Goal: Register for event/course

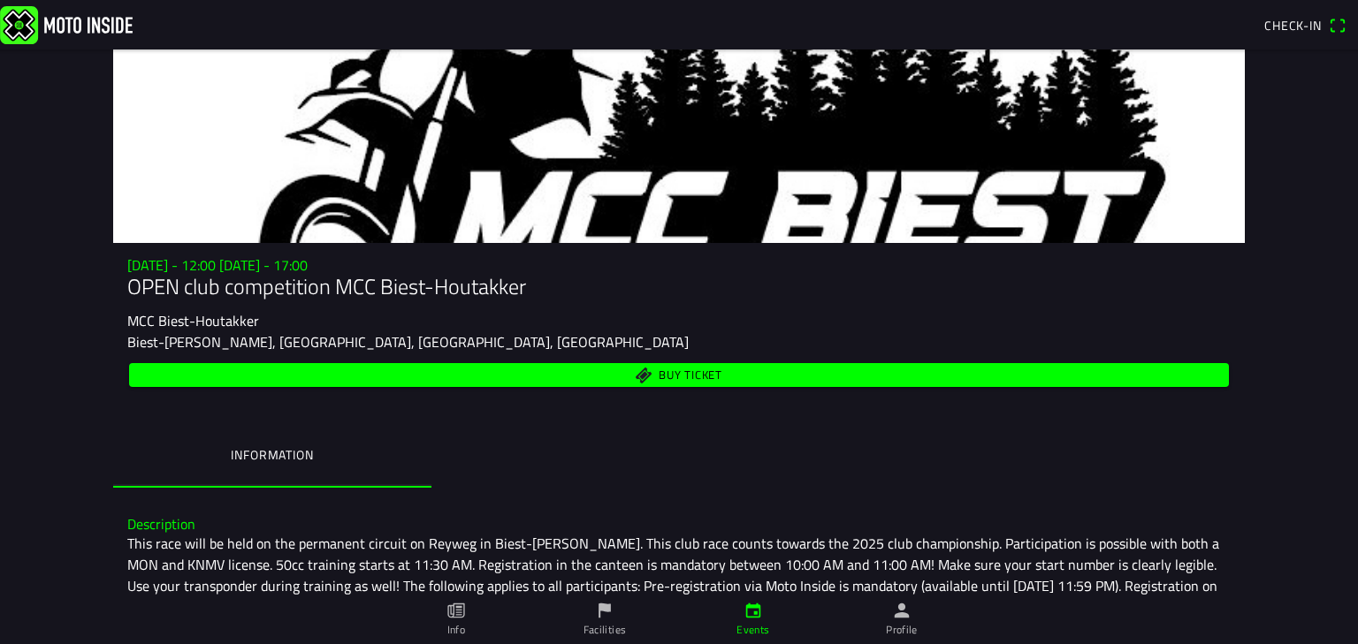
click at [1262, 137] on main "[DATE] - 12:00 [DATE] - 17:00 OPEN club competition MCC Biest-[PERSON_NAME] MCC…" at bounding box center [679, 346] width 1358 height 595
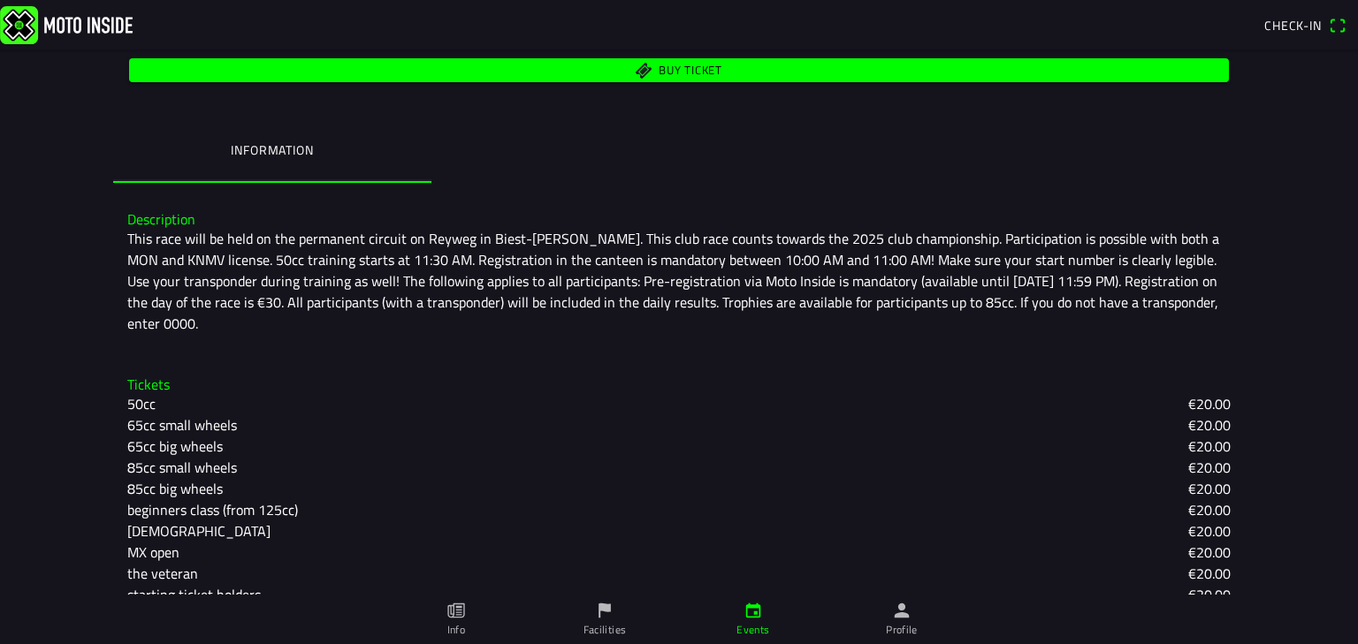
scroll to position [308, 0]
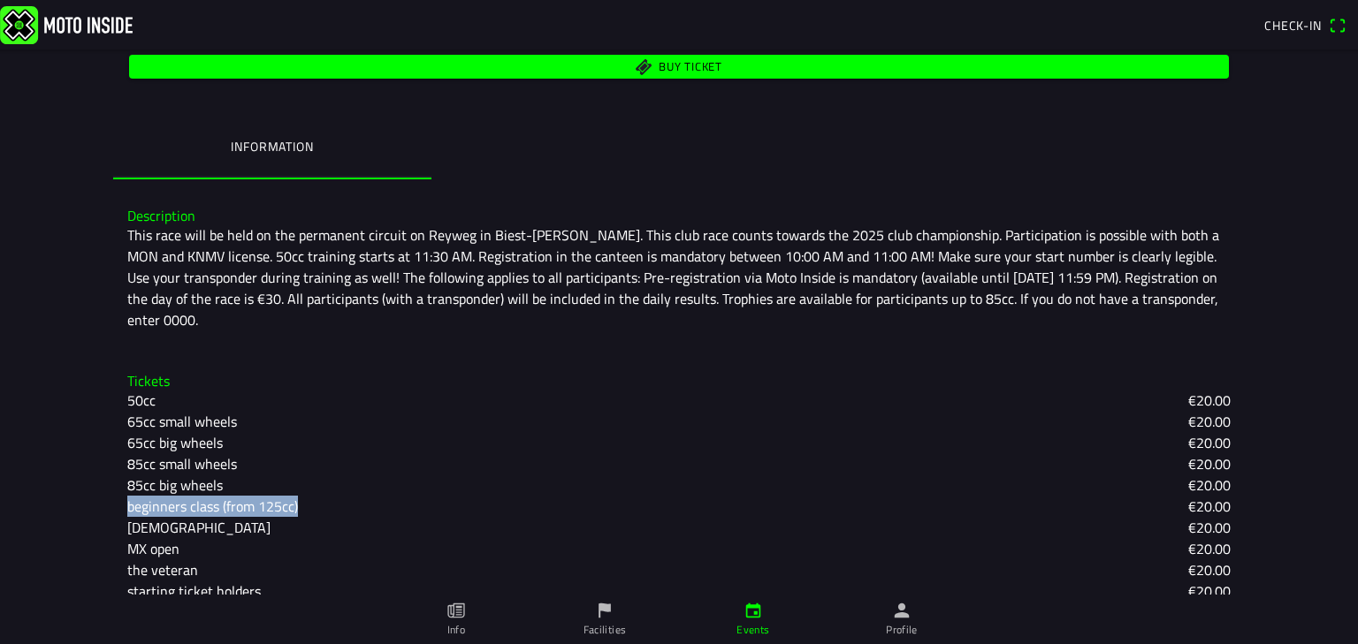
drag, startPoint x: 112, startPoint y: 488, endPoint x: 296, endPoint y: 489, distance: 183.8
click at [296, 489] on div "Tickets 50cc €20.00 65cc small wheels €20.00 65cc big wheels €20.00 85cc small …" at bounding box center [678, 487] width 1131 height 257
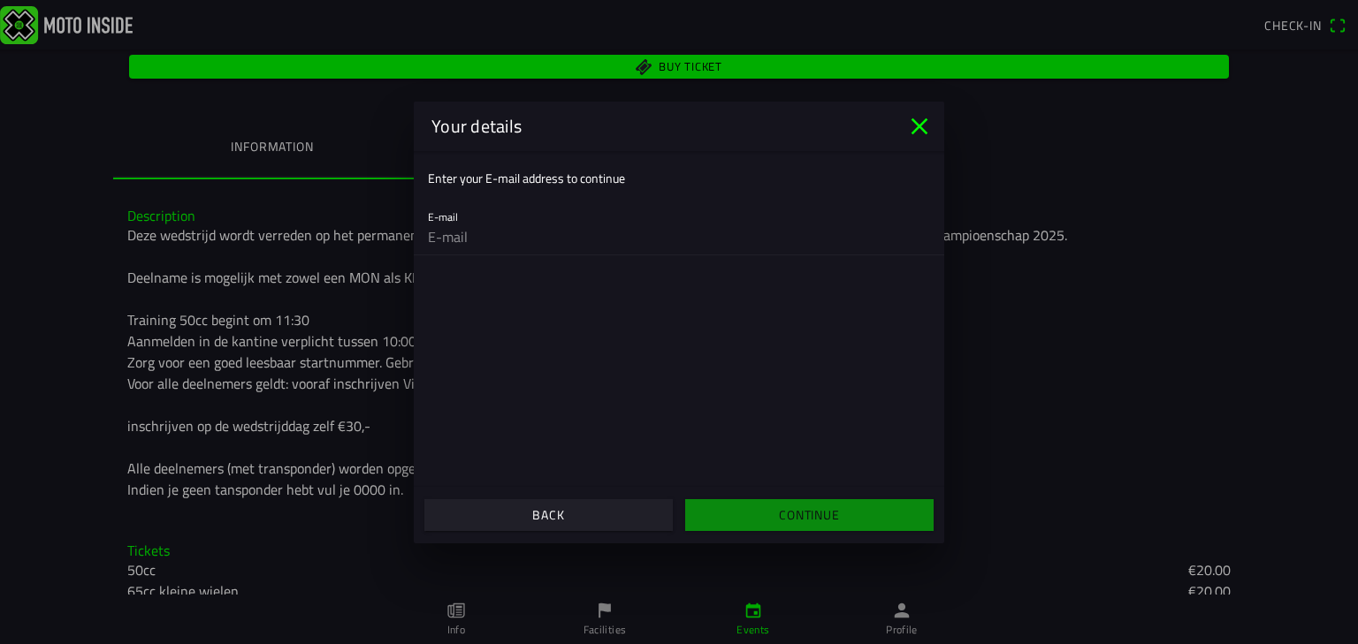
copy font "beginners class (from 125cc)"
click at [920, 128] on icon "close" at bounding box center [919, 126] width 17 height 17
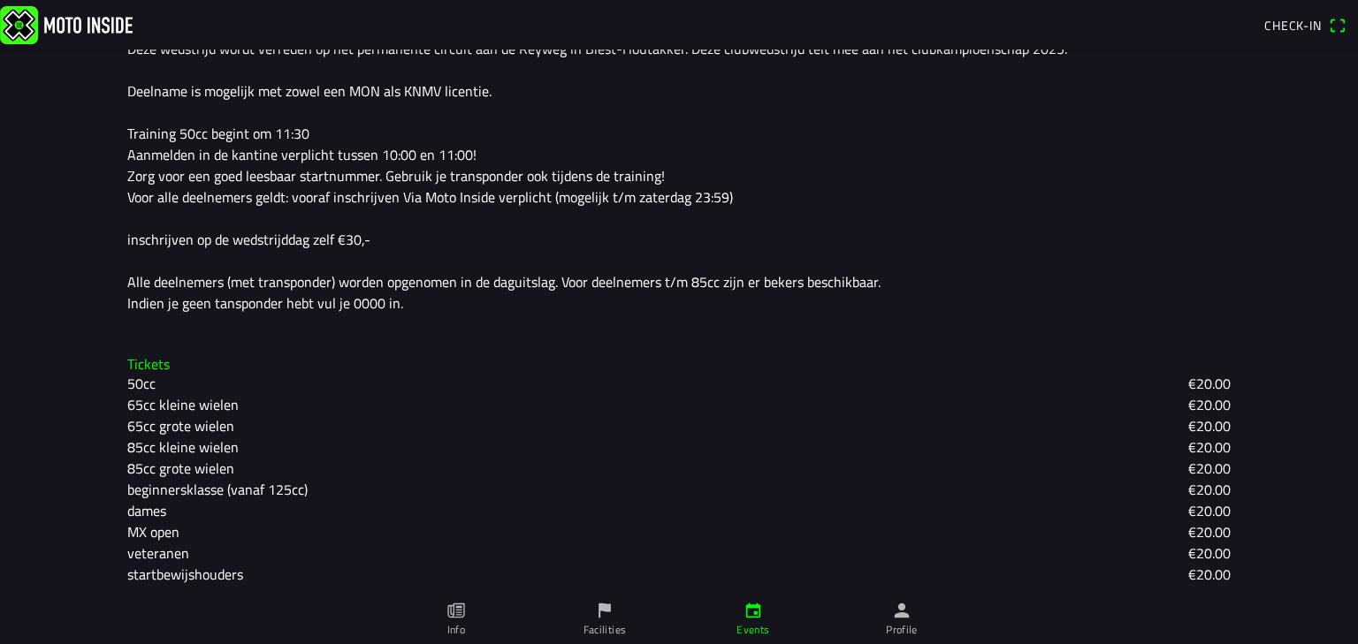
scroll to position [499, 0]
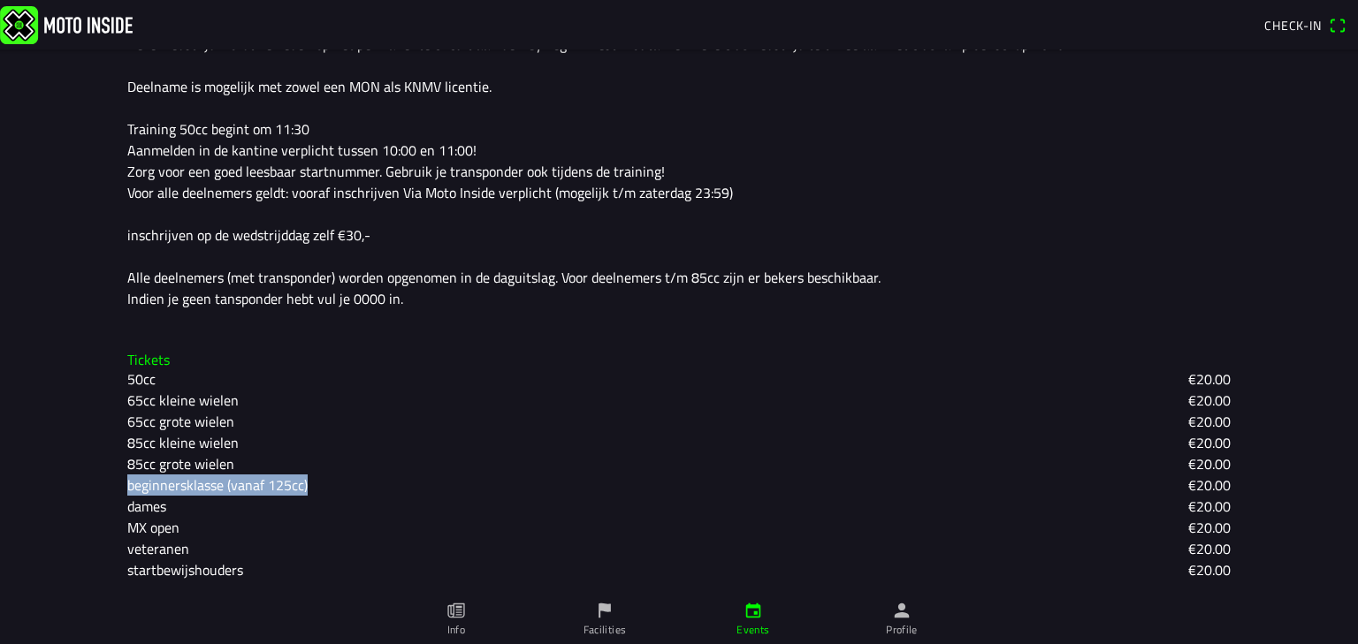
drag, startPoint x: 320, startPoint y: 488, endPoint x: 118, endPoint y: 487, distance: 202.4
click at [118, 487] on div "Tickets 50cc €20.00 65cc kleine wielen €20.00 65cc [PERSON_NAME] wielen €20.00 …" at bounding box center [678, 466] width 1131 height 257
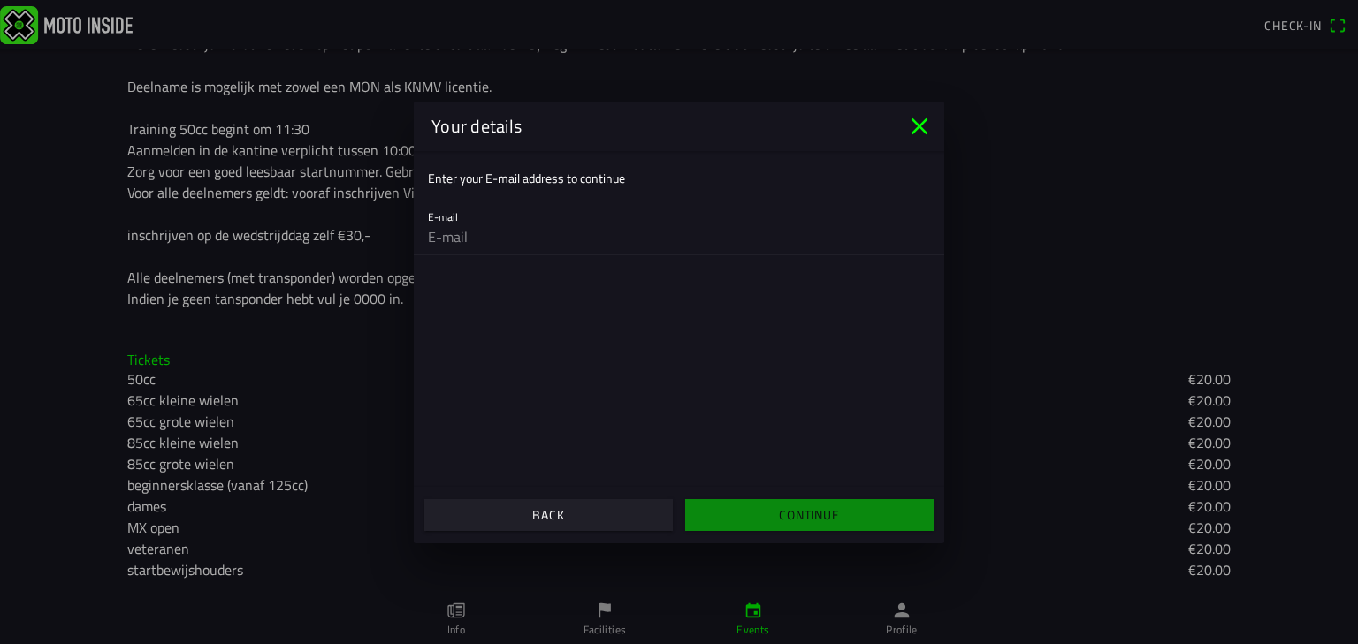
click at [920, 118] on icon "close" at bounding box center [919, 126] width 28 height 28
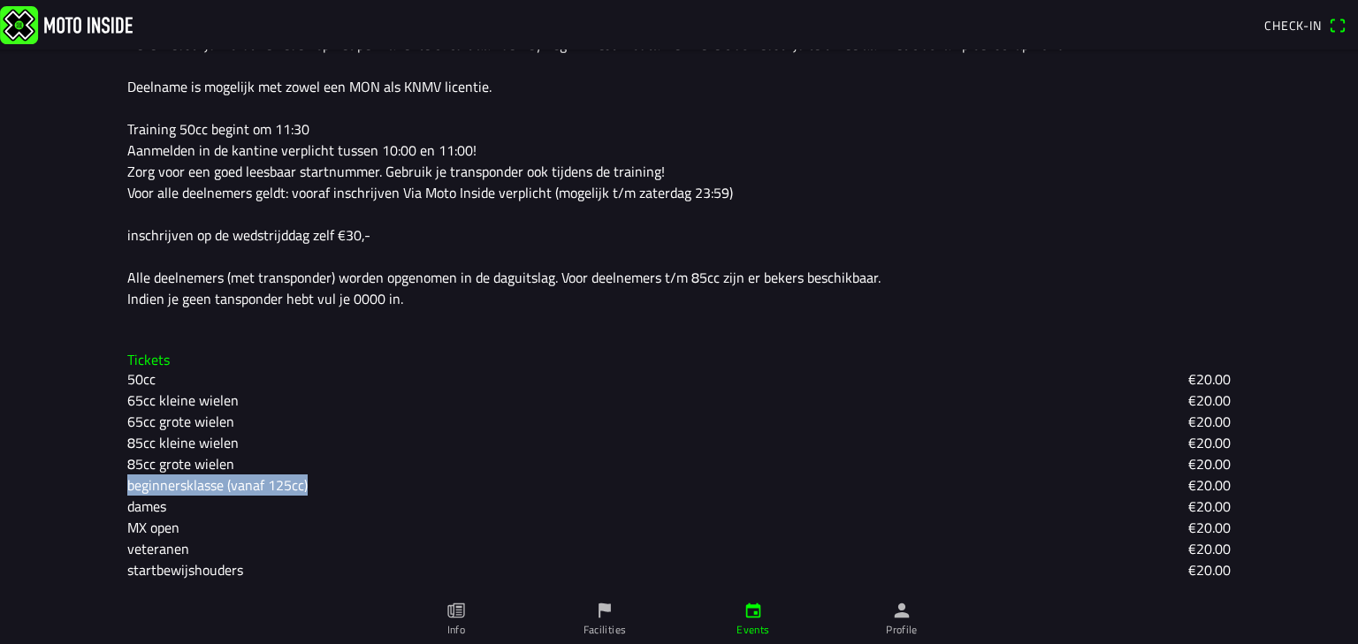
drag, startPoint x: 309, startPoint y: 487, endPoint x: 120, endPoint y: 489, distance: 189.2
click at [127, 489] on div "beginnersklasse (vanaf 125cc)" at bounding box center [224, 485] width 194 height 21
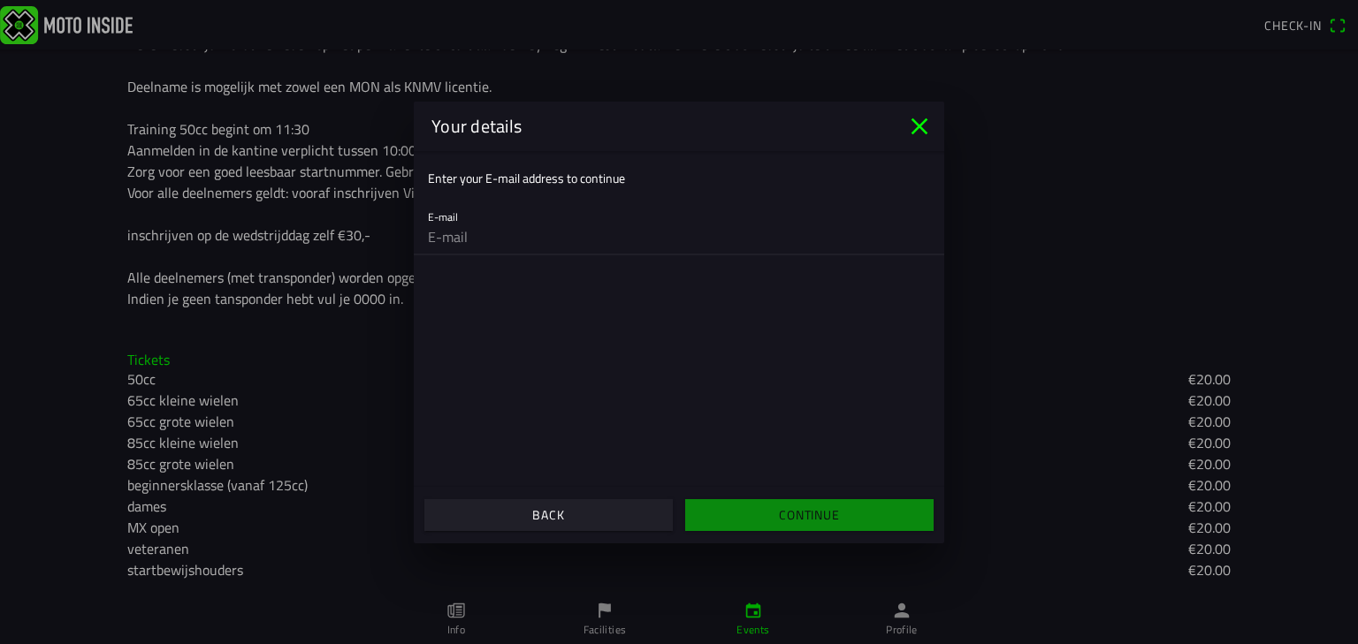
click at [646, 238] on input "email" at bounding box center [679, 236] width 502 height 35
type input "[EMAIL_ADDRESS][DOMAIN_NAME]"
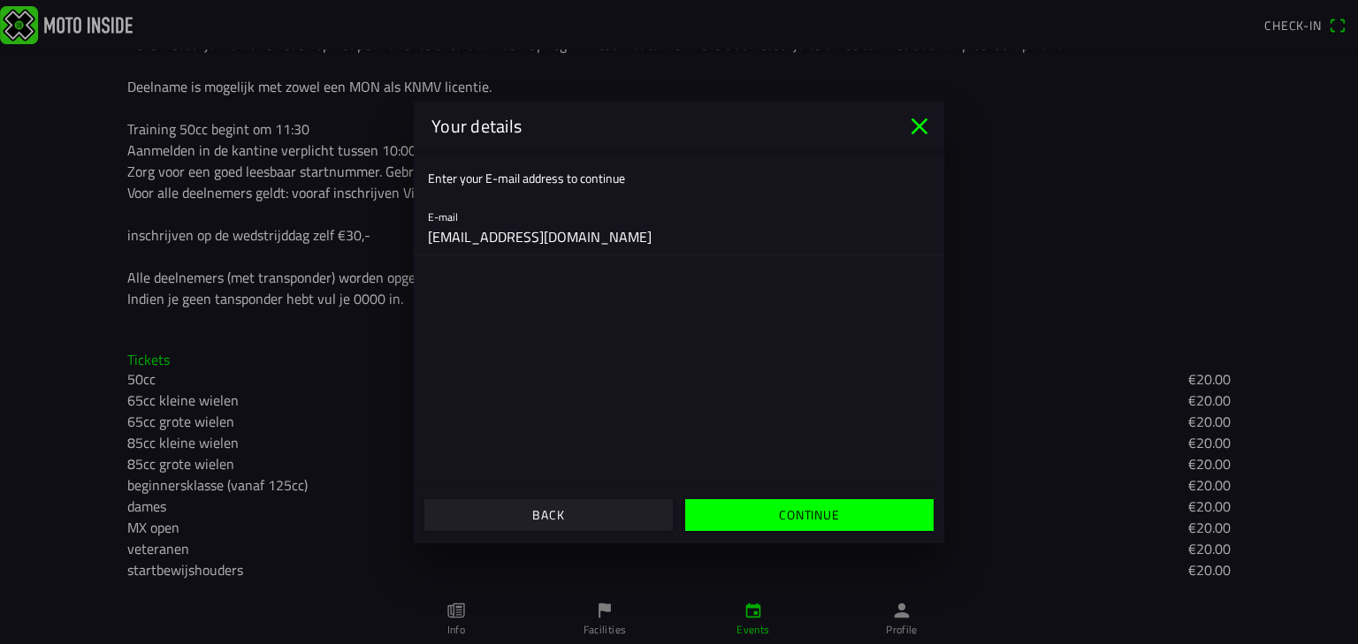
click at [630, 276] on main "Enter your E-mail address to continue E-mail [EMAIL_ADDRESS][DOMAIN_NAME]" at bounding box center [679, 319] width 530 height 336
click at [833, 528] on span "Continue" at bounding box center [808, 515] width 221 height 32
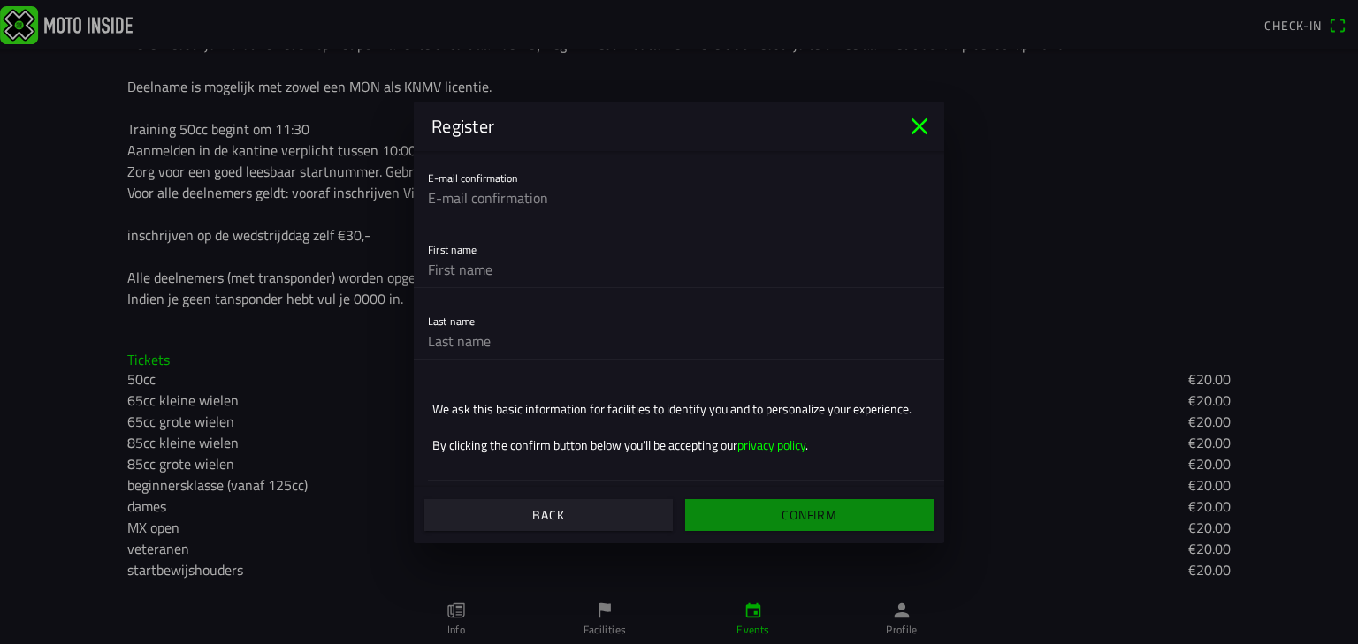
scroll to position [0, 0]
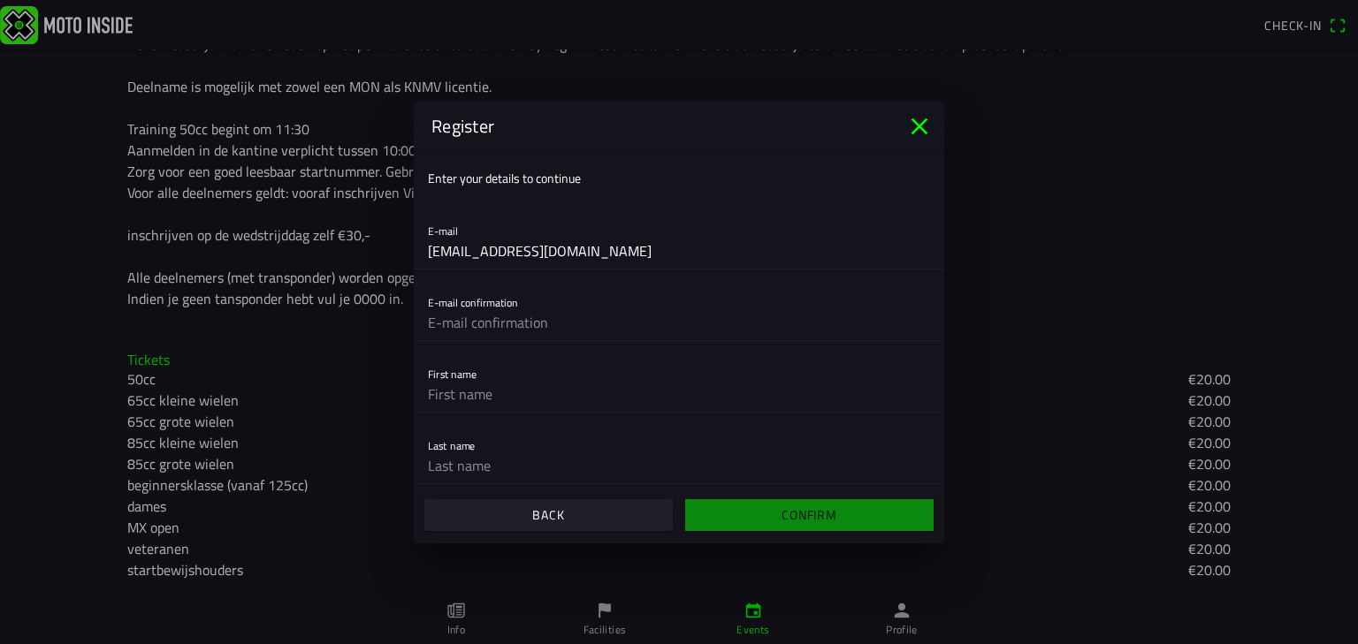
click at [925, 126] on icon "close" at bounding box center [919, 126] width 28 height 28
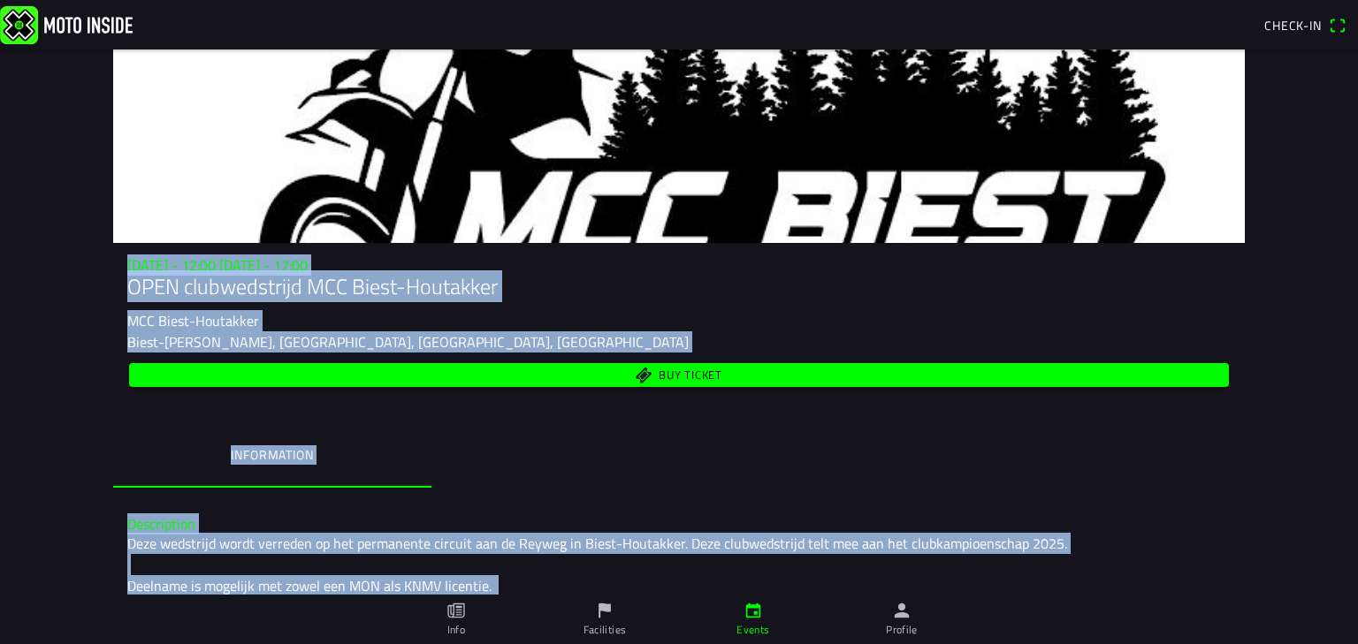
drag, startPoint x: 1343, startPoint y: 338, endPoint x: 1357, endPoint y: -77, distance: 414.7
click at [1357, 0] on html "Check-in [DATE] - 12:00 [DATE] - 17:00 OPEN clubwedstrijd MCC Biest-[PERSON_NAM…" at bounding box center [679, 322] width 1358 height 644
click at [1259, 114] on main "[DATE] - 12:00 [DATE] - 17:00 OPEN clubwedstrijd MCC Biest-[PERSON_NAME] MCC Bi…" at bounding box center [679, 346] width 1358 height 595
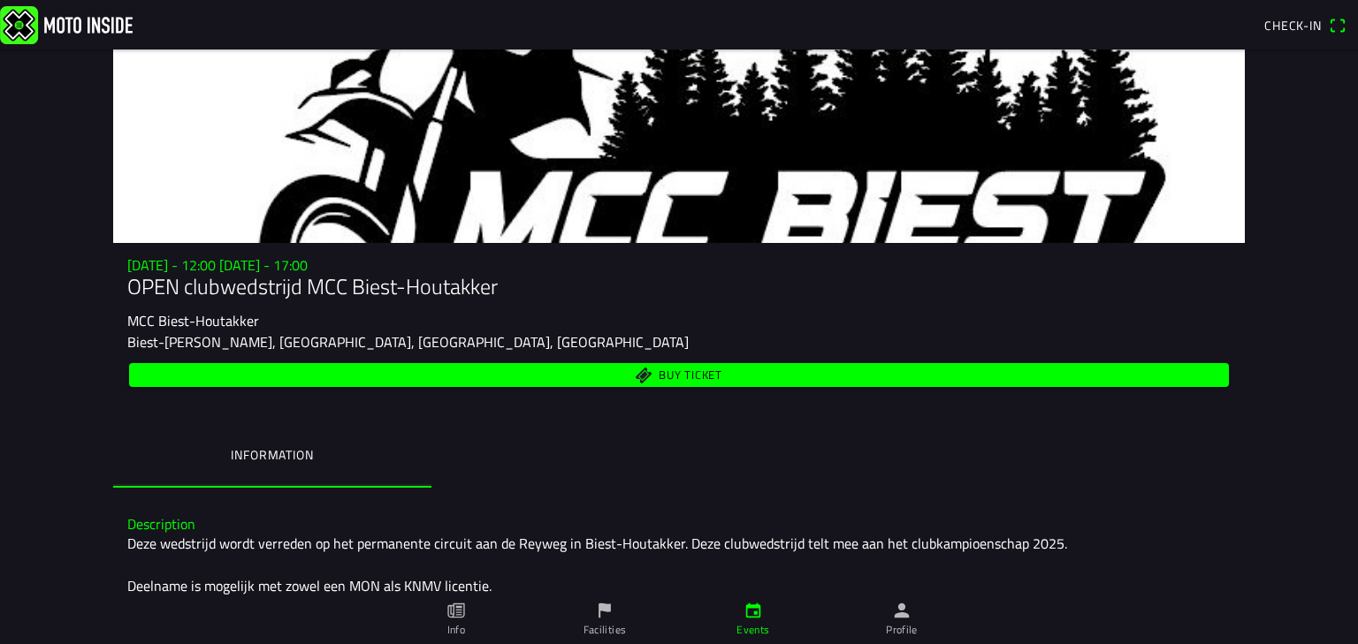
drag, startPoint x: 77, startPoint y: 293, endPoint x: 523, endPoint y: 296, distance: 446.4
click at [523, 296] on main "[DATE] - 12:00 [DATE] - 17:00 OPEN clubwedstrijd MCC Biest-[PERSON_NAME] MCC Bi…" at bounding box center [679, 346] width 1358 height 595
copy h1 "OPEN clubwedstrijd MCC Biest-Houtakker"
